Goal: Find contact information: Find contact information

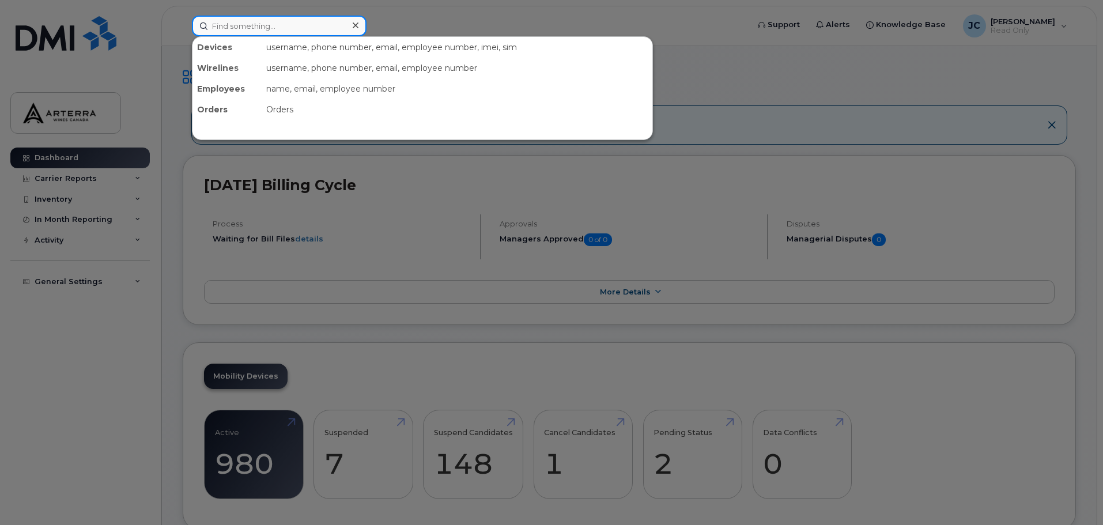
click at [318, 26] on input at bounding box center [279, 26] width 175 height 21
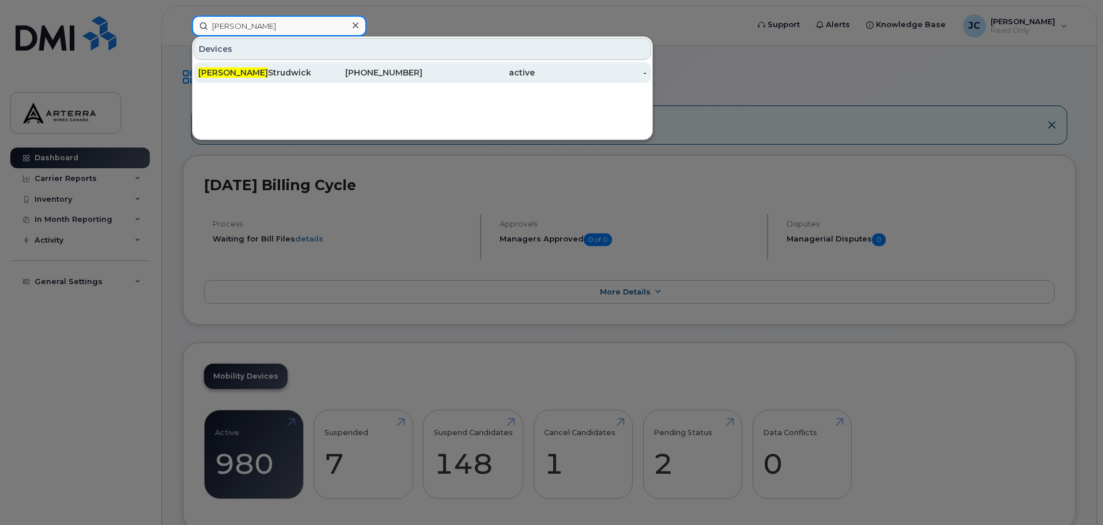
type input "[PERSON_NAME]"
click at [352, 76] on div "506-377-6052" at bounding box center [367, 73] width 112 height 12
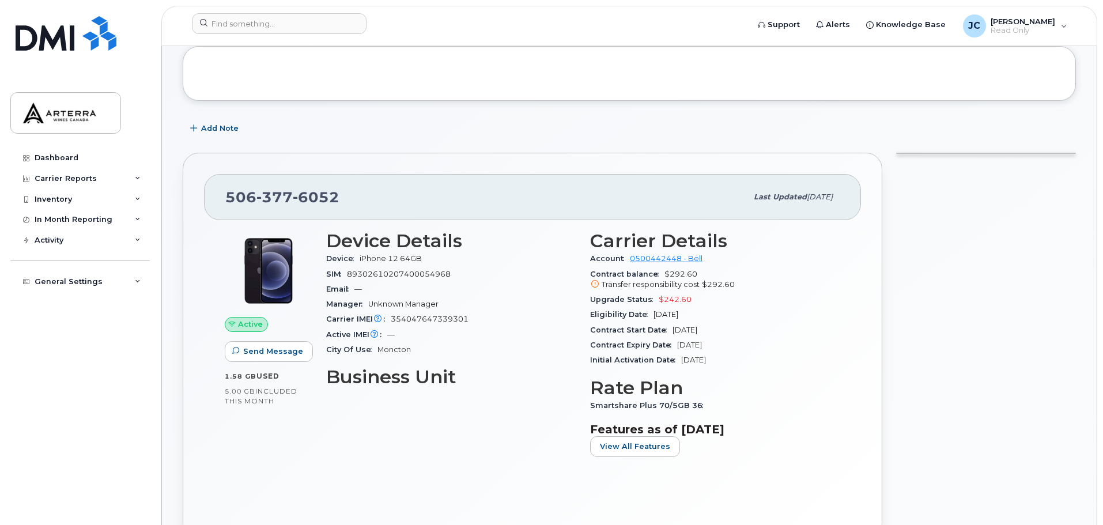
scroll to position [58, 0]
